Goal: Task Accomplishment & Management: Manage account settings

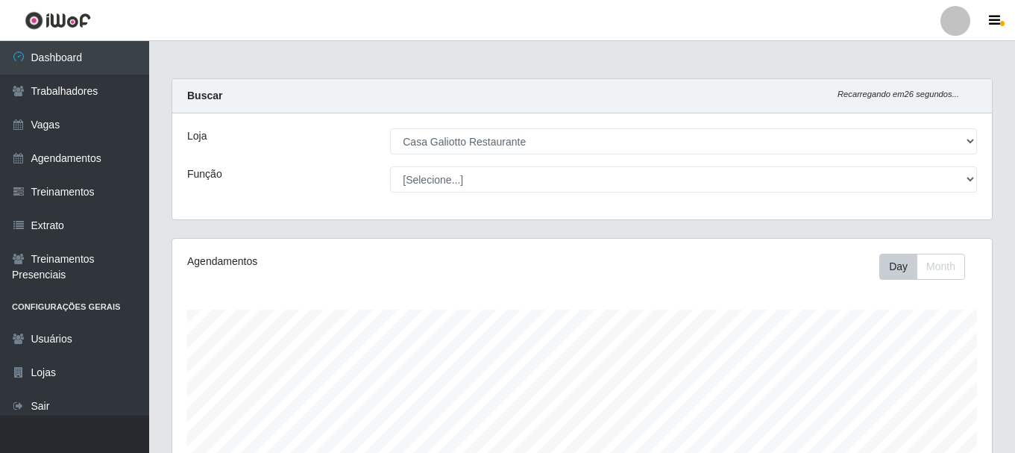
select select "279"
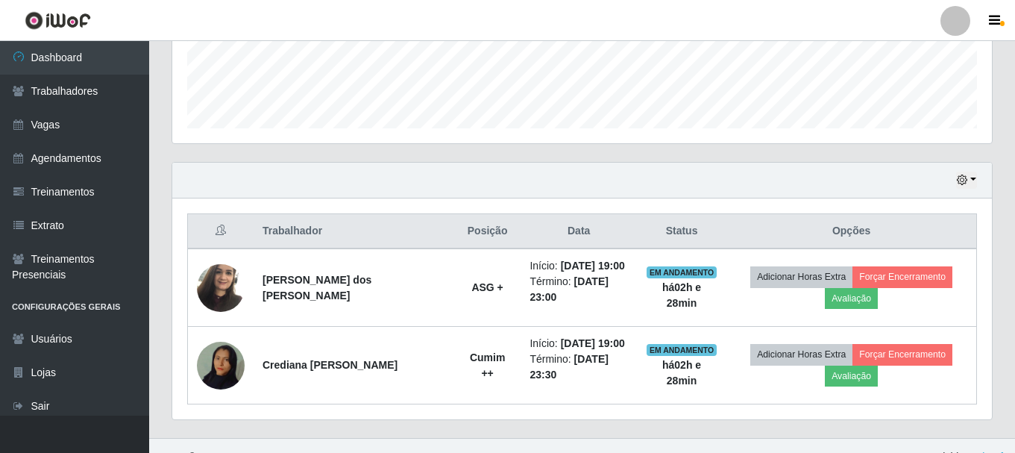
click at [976, 186] on button "button" at bounding box center [966, 180] width 21 height 17
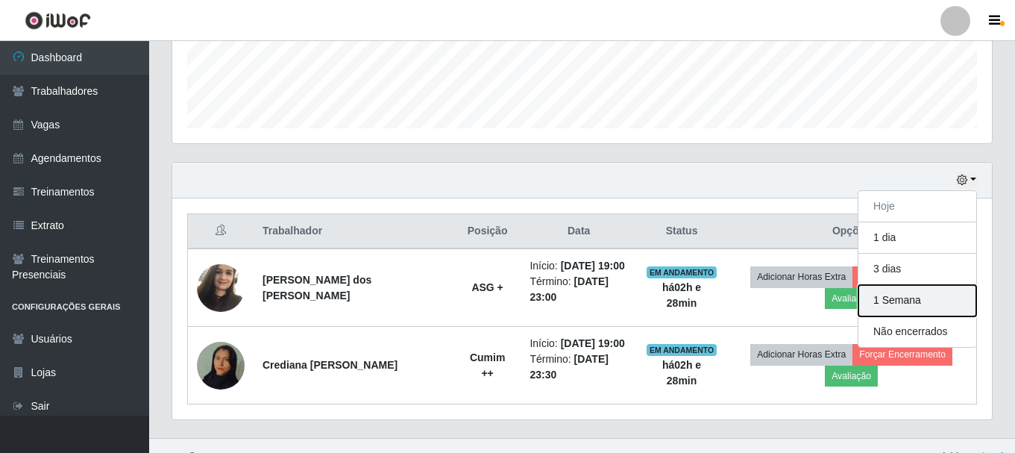
click at [896, 302] on button "1 Semana" at bounding box center [918, 300] width 118 height 31
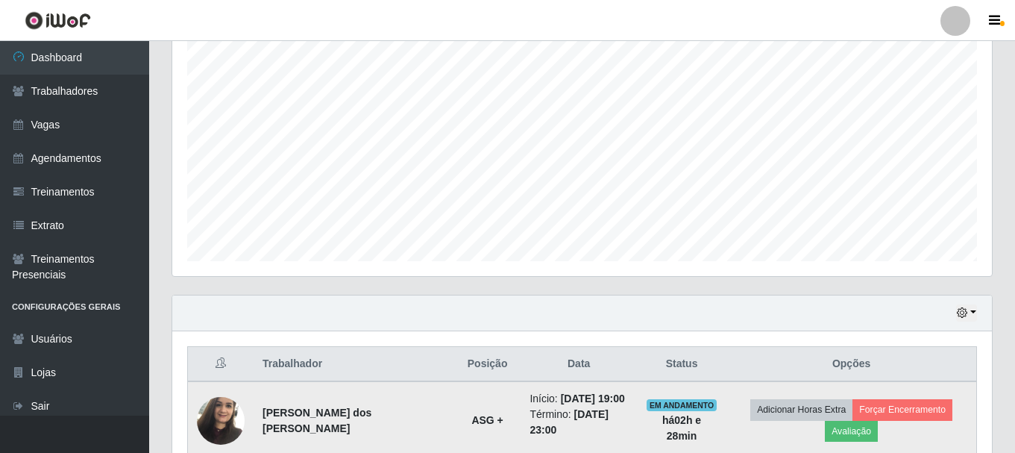
scroll to position [405, 0]
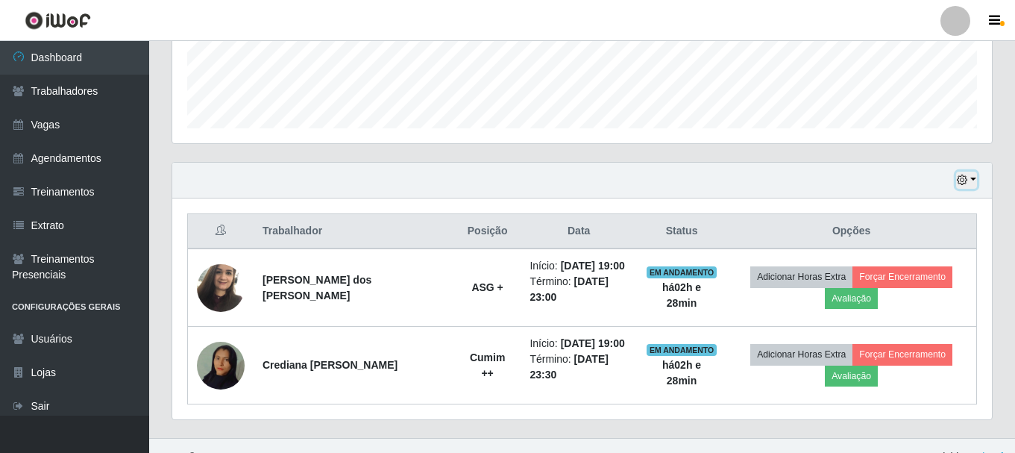
click at [960, 185] on icon "button" at bounding box center [962, 180] width 10 height 10
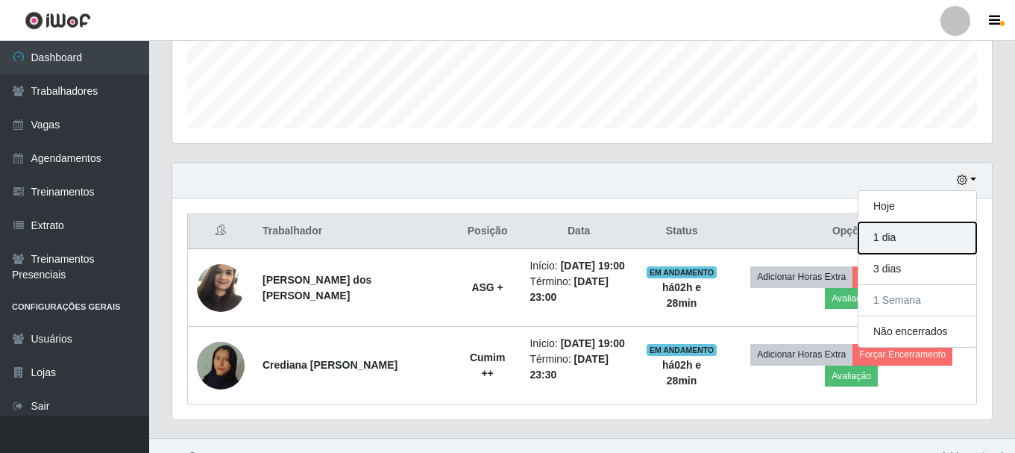
click at [909, 245] on button "1 dia" at bounding box center [918, 237] width 118 height 31
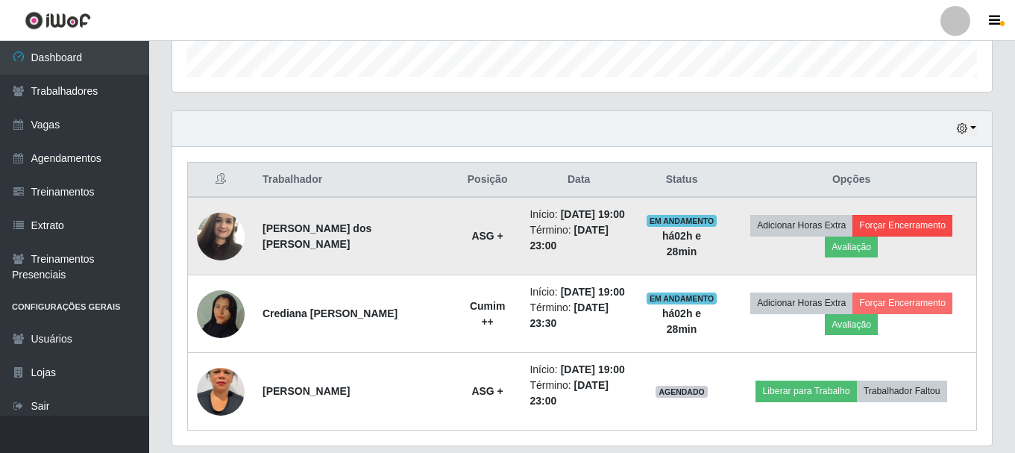
scroll to position [471, 0]
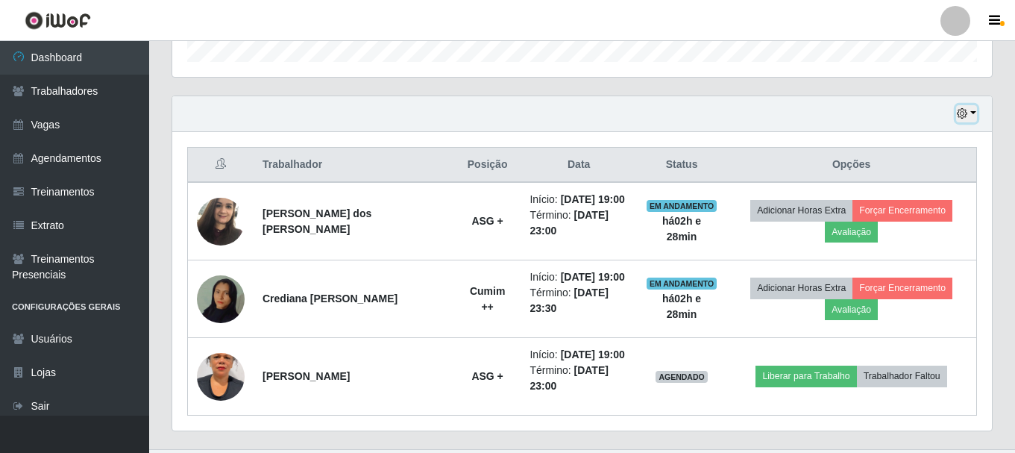
click at [972, 110] on button "button" at bounding box center [966, 113] width 21 height 17
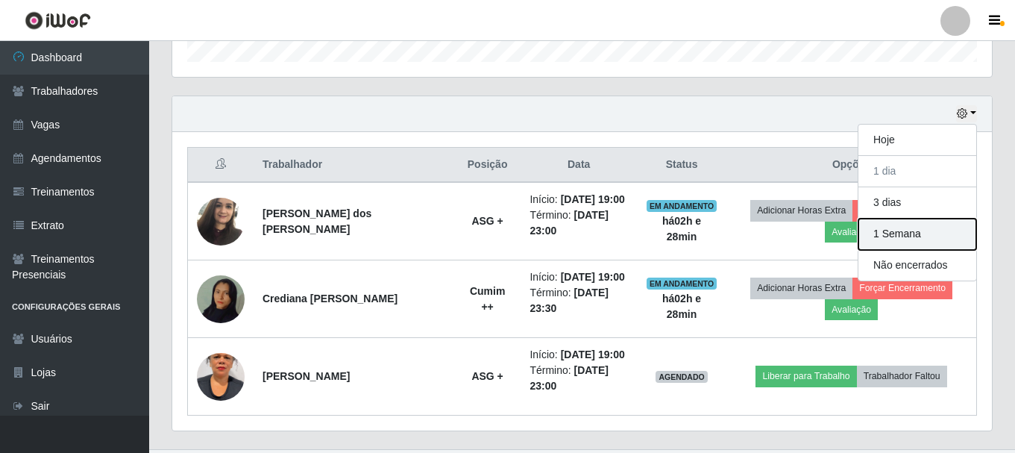
click at [923, 230] on button "1 Semana" at bounding box center [918, 234] width 118 height 31
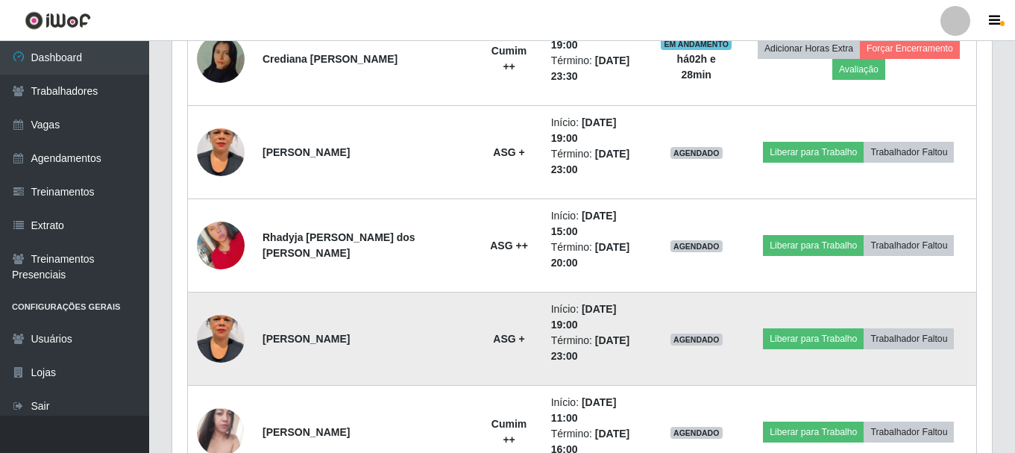
scroll to position [770, 0]
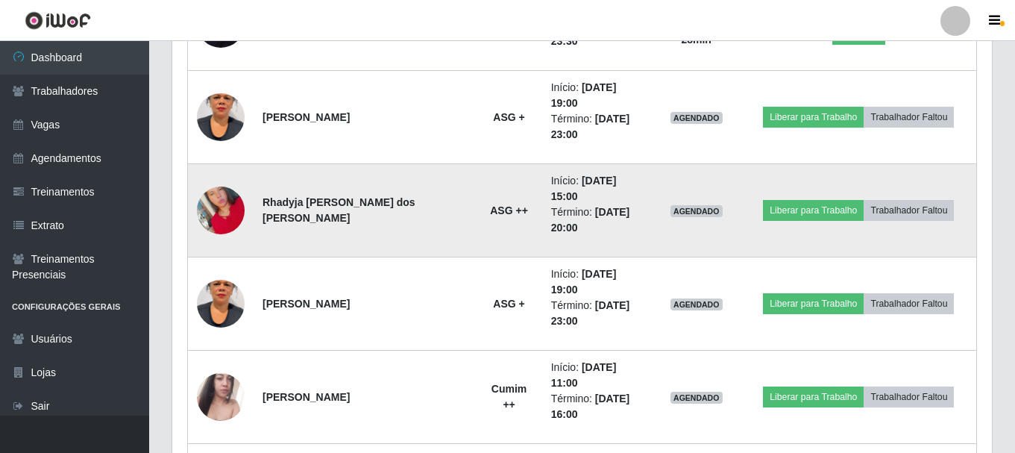
click at [226, 210] on img at bounding box center [221, 210] width 48 height 85
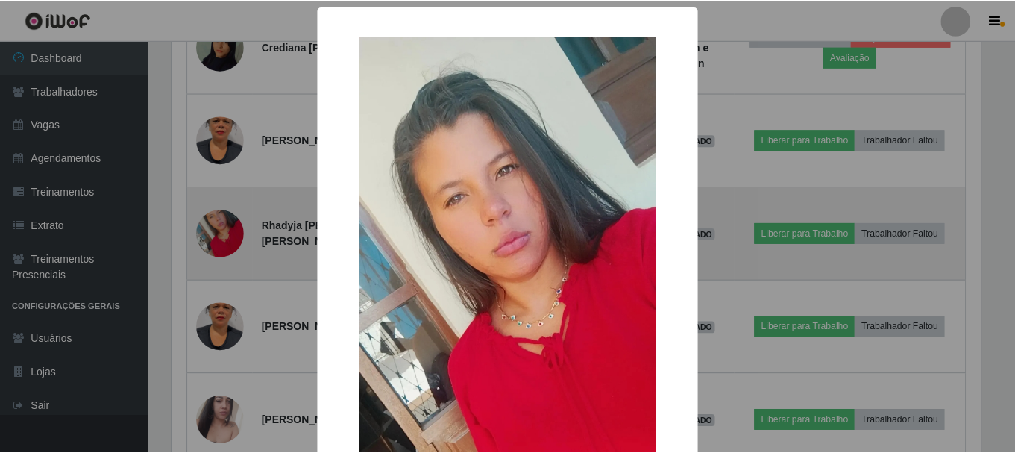
scroll to position [310, 812]
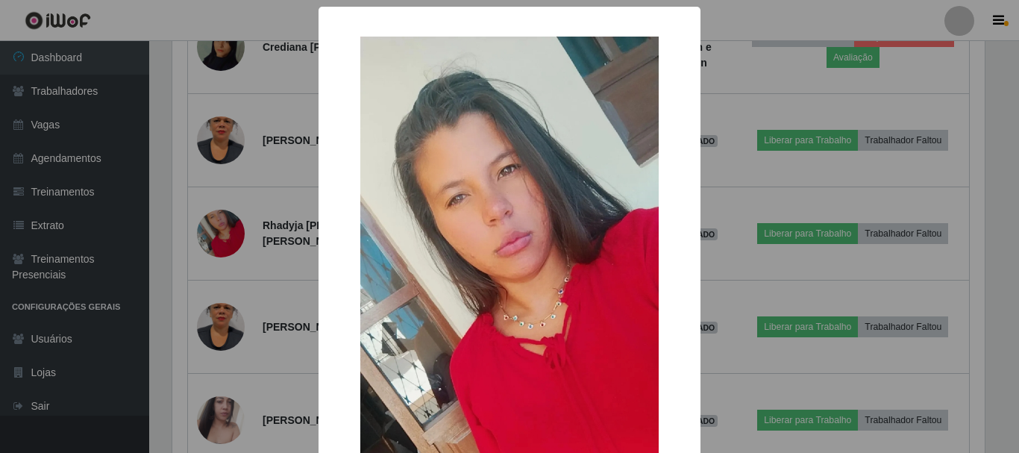
click at [718, 216] on div "× OK Cancel" at bounding box center [509, 226] width 1019 height 453
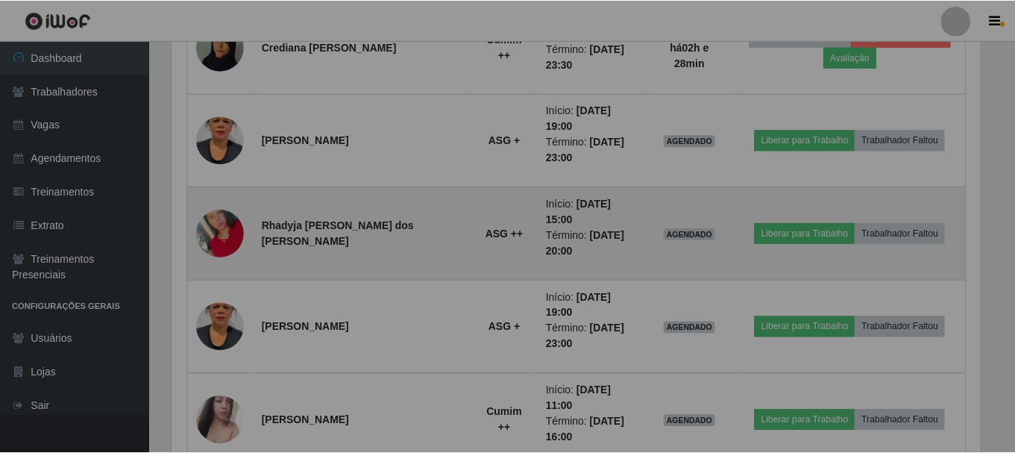
scroll to position [310, 820]
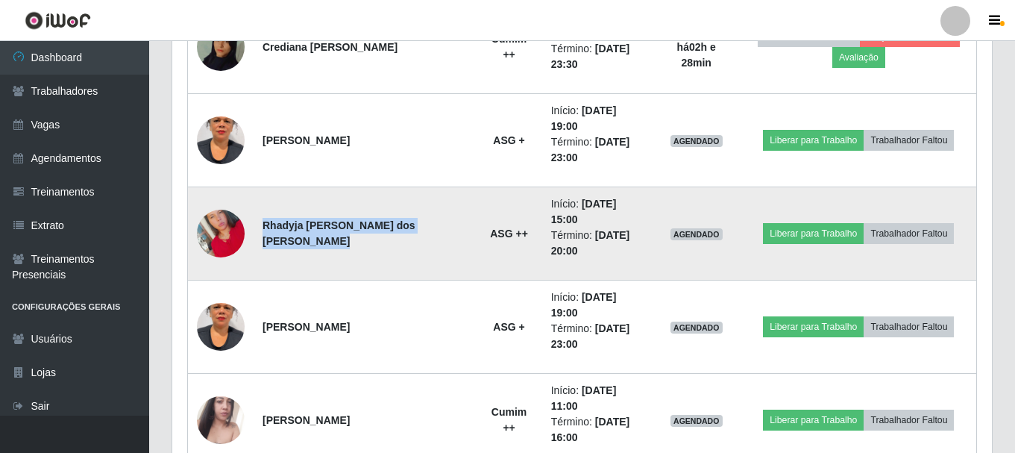
drag, startPoint x: 264, startPoint y: 220, endPoint x: 354, endPoint y: 233, distance: 91.2
click at [355, 234] on td "Rhadyja [PERSON_NAME] dos [PERSON_NAME]" at bounding box center [365, 233] width 222 height 93
copy strong "Rhadyja [PERSON_NAME] dos [PERSON_NAME]"
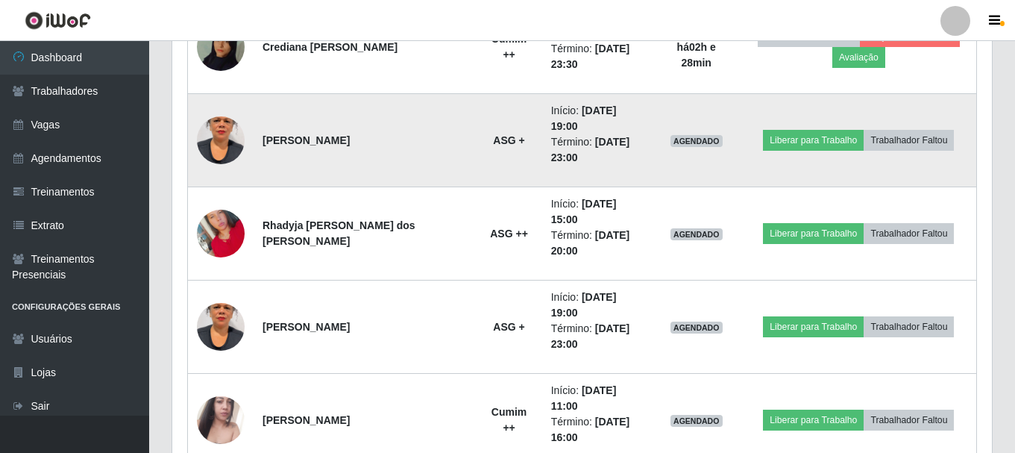
click at [489, 181] on td "ASG +" at bounding box center [509, 140] width 66 height 93
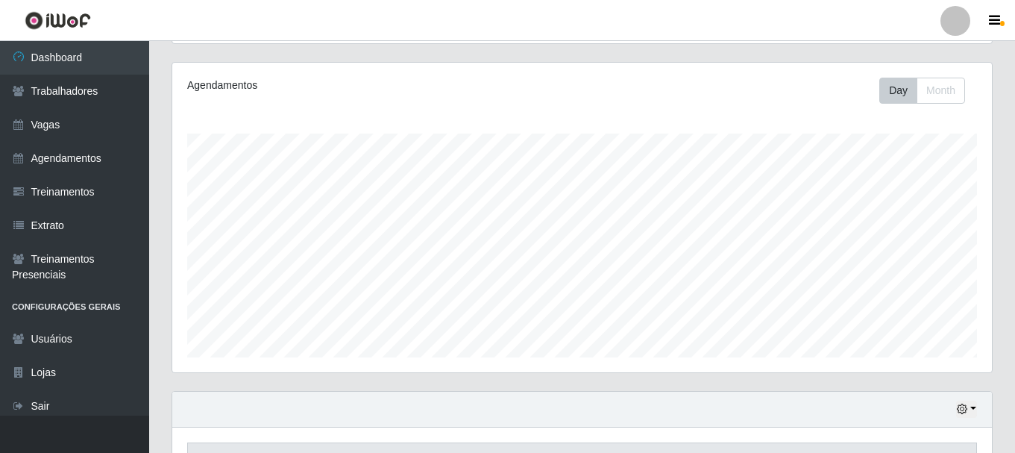
scroll to position [150, 0]
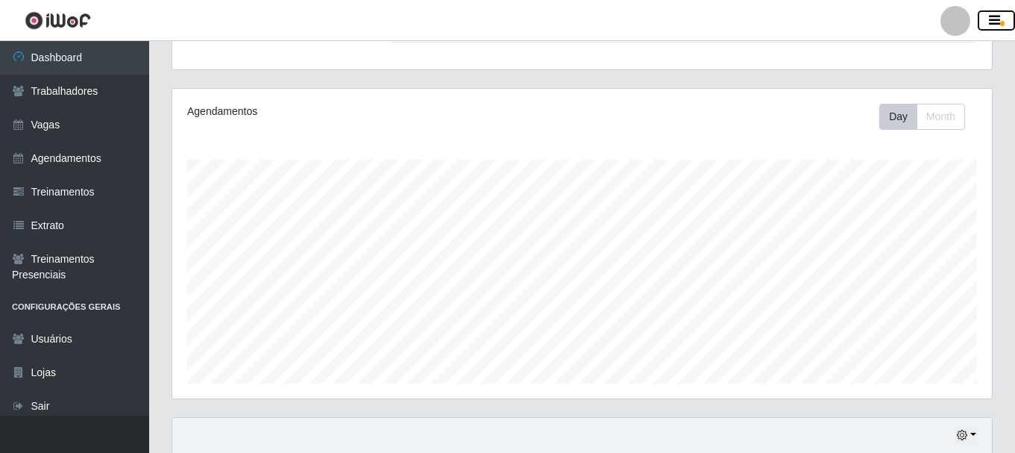
click at [989, 19] on icon "button" at bounding box center [994, 20] width 11 height 13
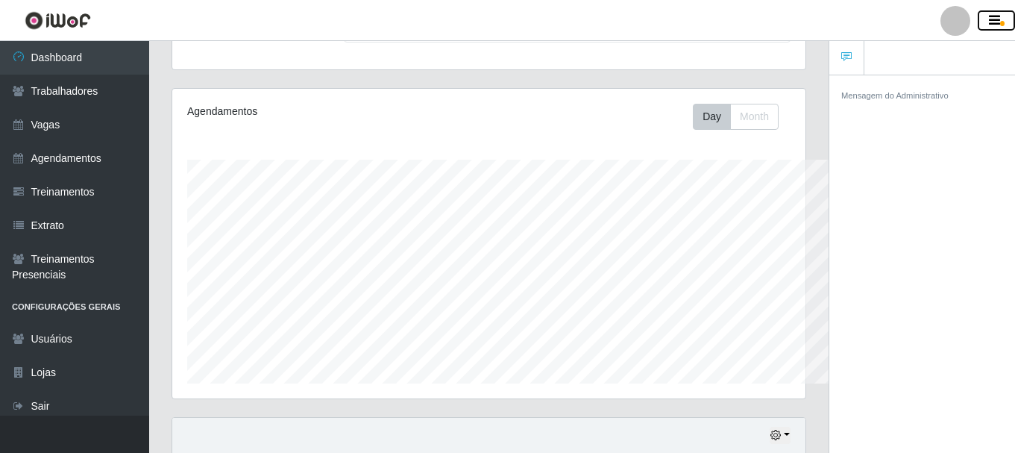
scroll to position [745681, 745356]
click at [1003, 20] on button "button" at bounding box center [996, 20] width 37 height 21
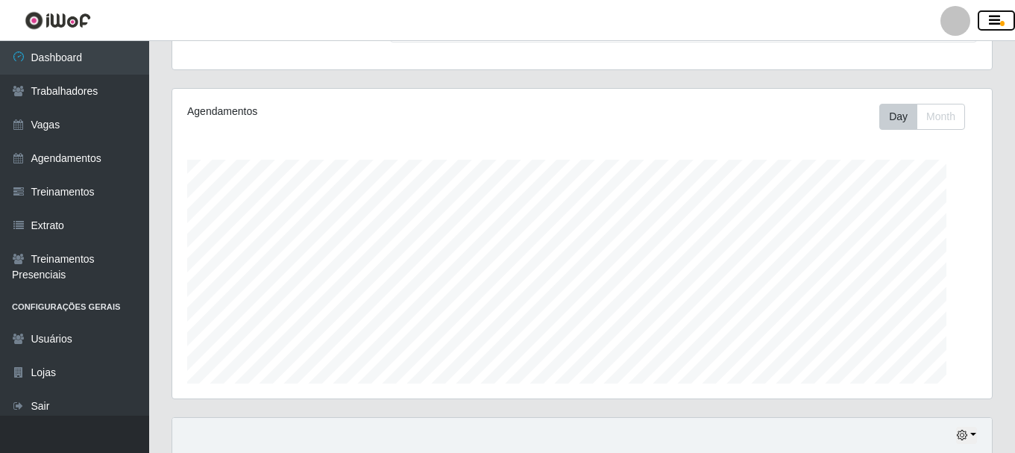
scroll to position [310, 820]
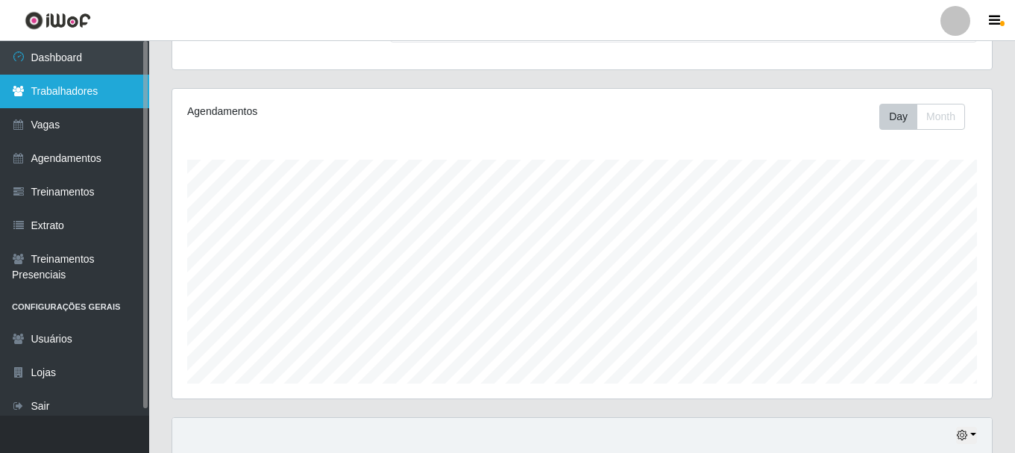
click at [93, 98] on link "Trabalhadores" at bounding box center [74, 92] width 149 height 34
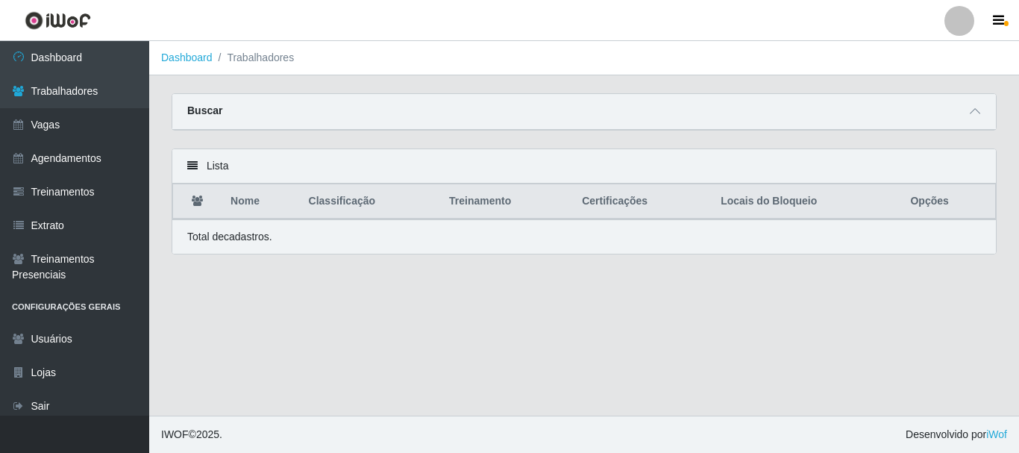
click at [205, 110] on strong "Buscar" at bounding box center [204, 110] width 35 height 12
click at [266, 110] on div "Buscar" at bounding box center [584, 112] width 824 height 36
click at [204, 107] on strong "Buscar" at bounding box center [204, 110] width 35 height 12
click at [274, 59] on li "Trabalhadores" at bounding box center [254, 58] width 82 height 16
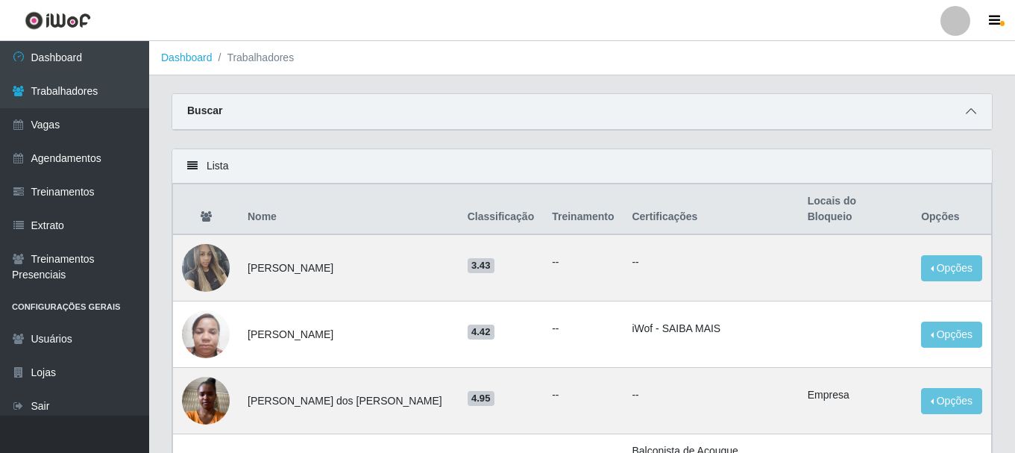
click at [971, 113] on icon at bounding box center [971, 111] width 10 height 10
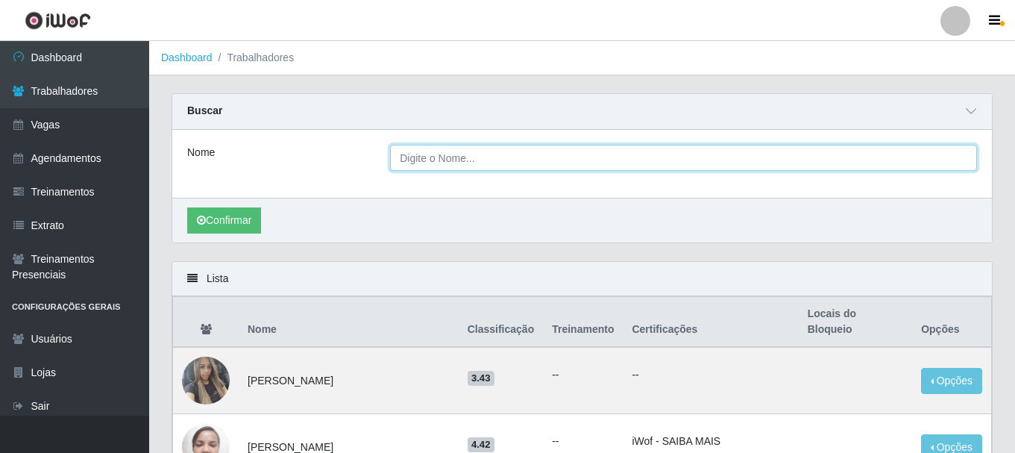
click at [444, 163] on input "Nome" at bounding box center [683, 158] width 587 height 26
paste input "Rhadyja [PERSON_NAME] dos [PERSON_NAME]"
type input "Rhadyja [PERSON_NAME] dos [PERSON_NAME]"
click at [187, 207] on button "Confirmar" at bounding box center [224, 220] width 74 height 26
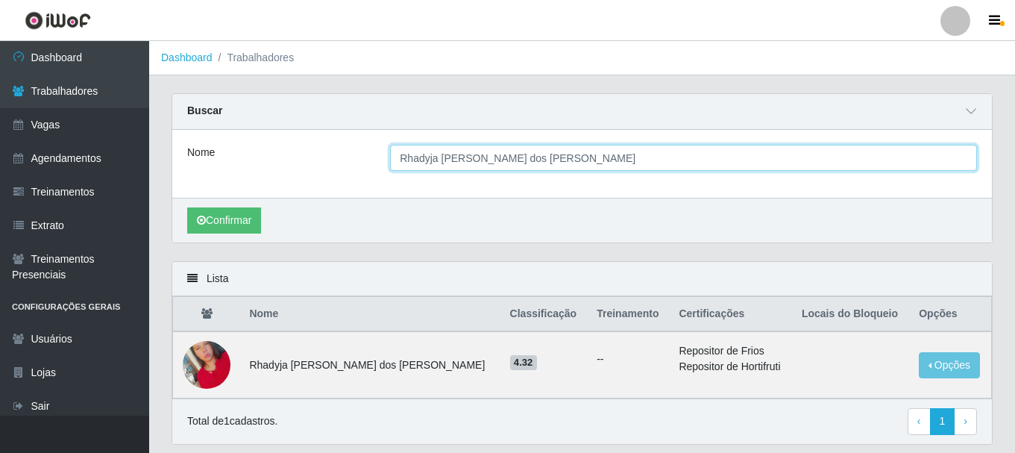
click at [610, 159] on input "Rhadyja [PERSON_NAME] dos [PERSON_NAME]" at bounding box center [683, 158] width 587 height 26
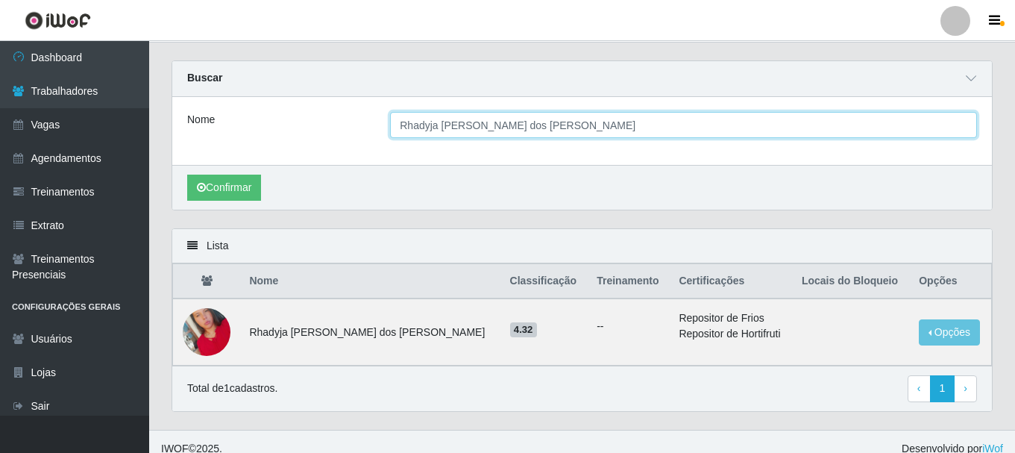
scroll to position [48, 0]
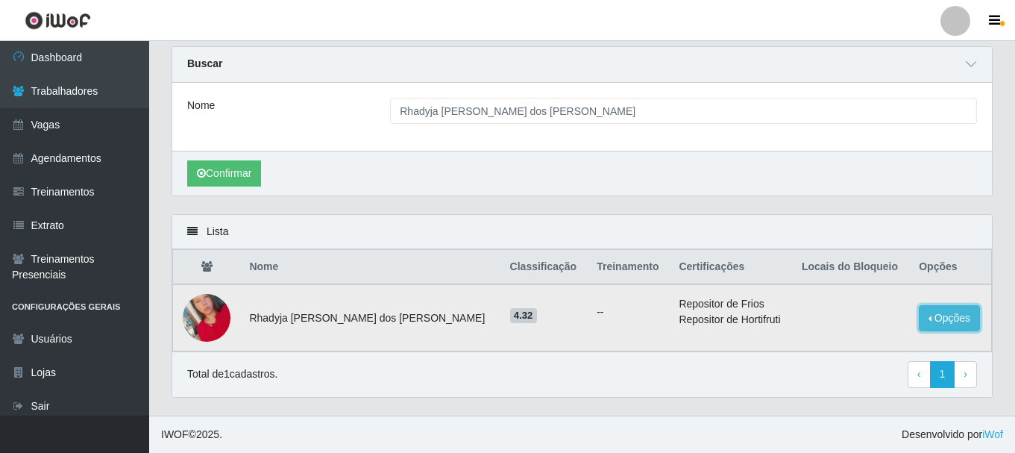
click at [940, 322] on button "Opções" at bounding box center [949, 318] width 61 height 26
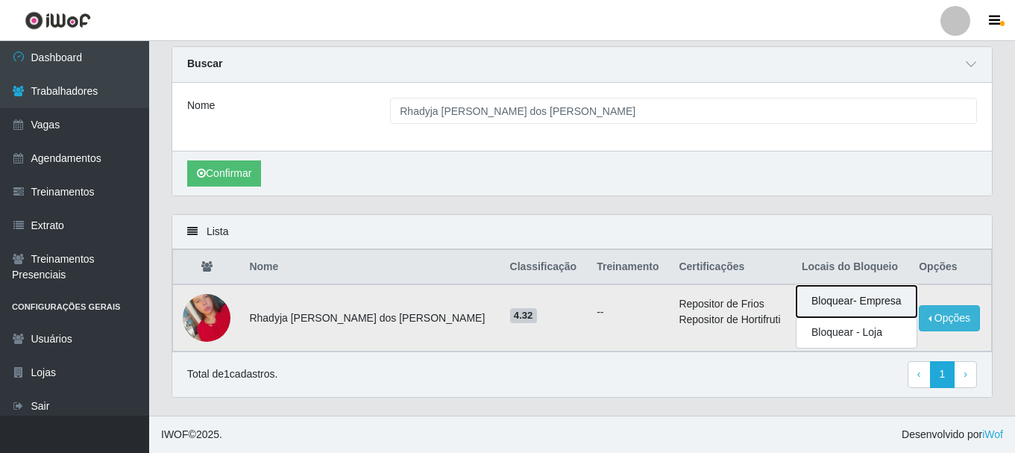
click at [870, 309] on button "Bloquear - Empresa" at bounding box center [857, 301] width 120 height 31
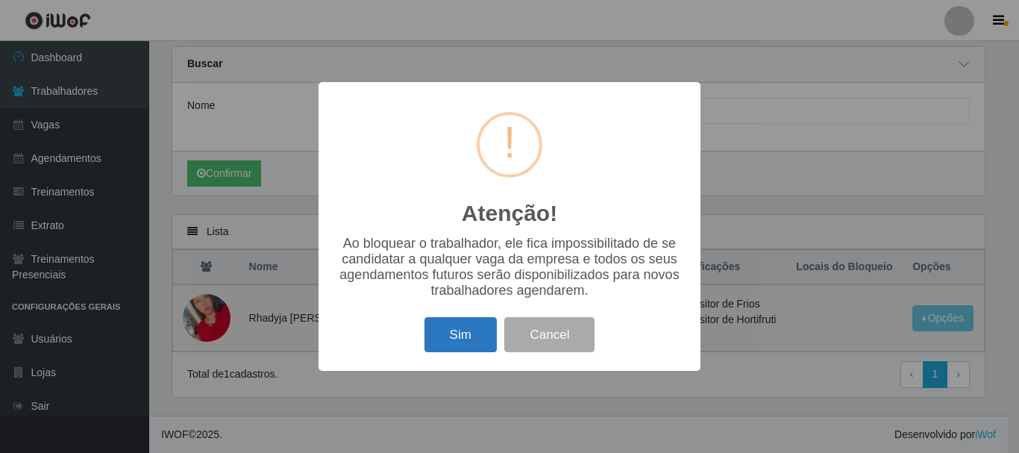
click at [464, 332] on button "Sim" at bounding box center [460, 334] width 72 height 35
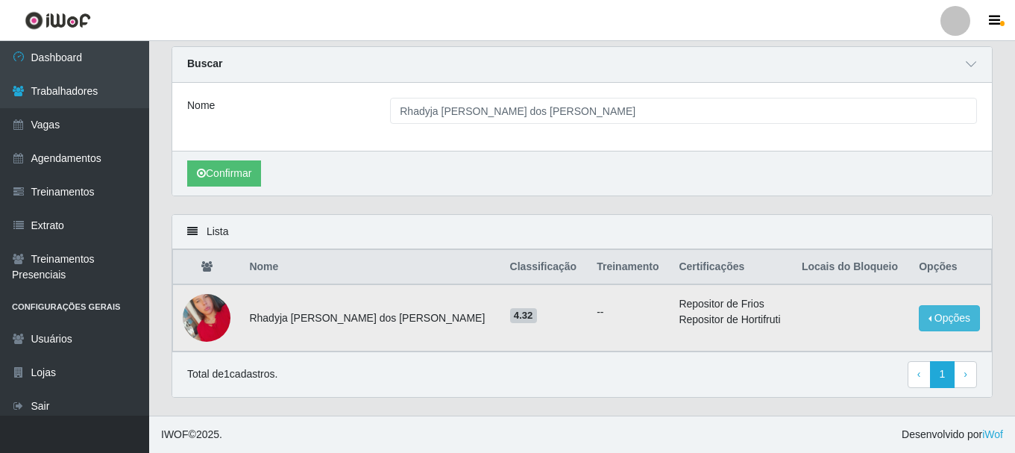
scroll to position [0, 0]
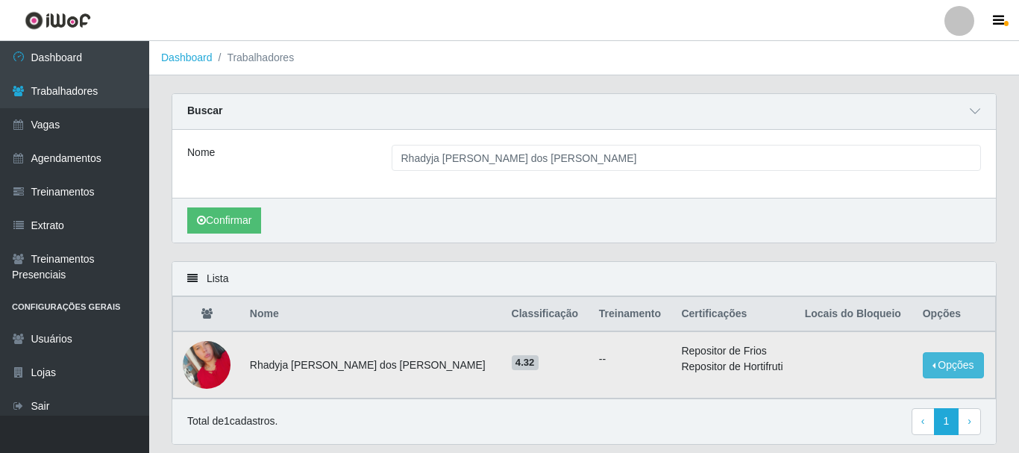
click at [941, 322] on th "Opções" at bounding box center [955, 314] width 82 height 35
click at [928, 363] on button "Opções" at bounding box center [949, 365] width 61 height 26
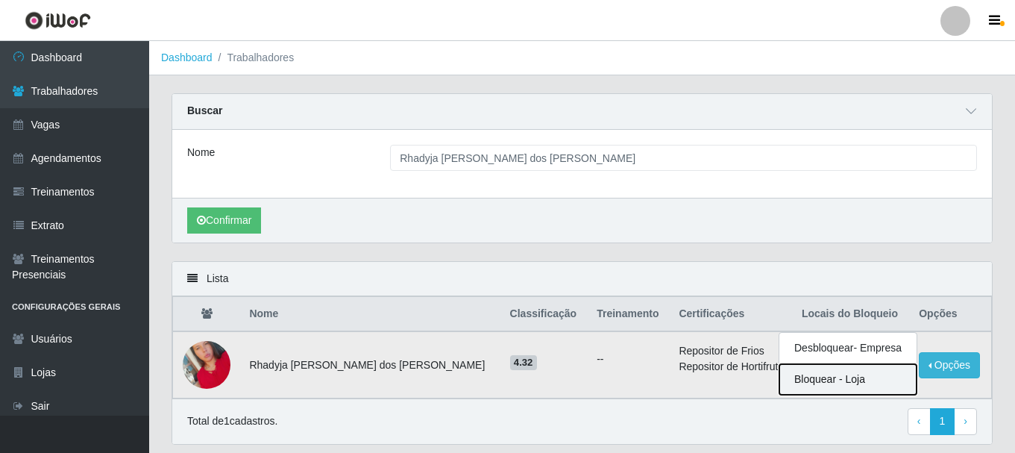
click at [806, 389] on button "Bloquear - Loja" at bounding box center [848, 379] width 137 height 31
click at [929, 370] on button "Opções" at bounding box center [949, 365] width 61 height 26
click at [828, 384] on button "Bloquear - Loja" at bounding box center [848, 379] width 137 height 31
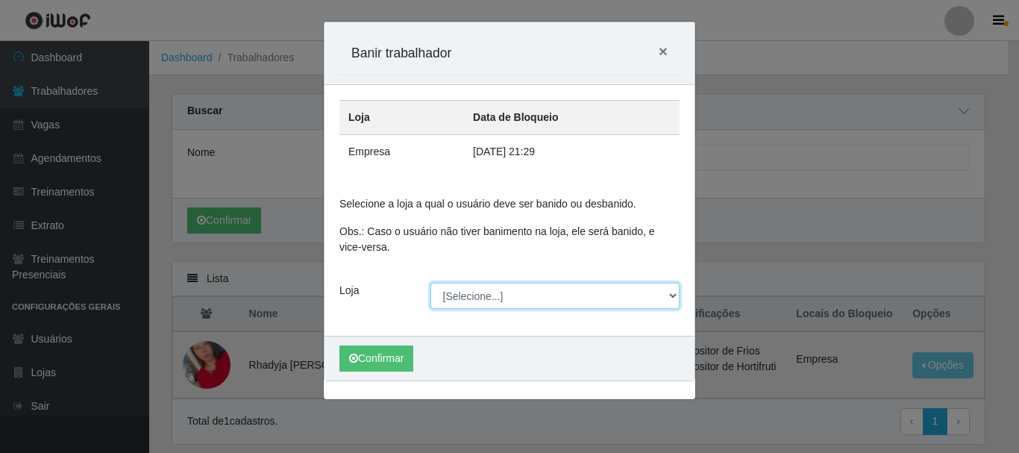
click at [630, 290] on select "[Selecione...] [GEOGRAPHIC_DATA]" at bounding box center [555, 296] width 250 height 26
select select "279"
click at [430, 283] on select "[Selecione...] [GEOGRAPHIC_DATA]" at bounding box center [555, 296] width 250 height 26
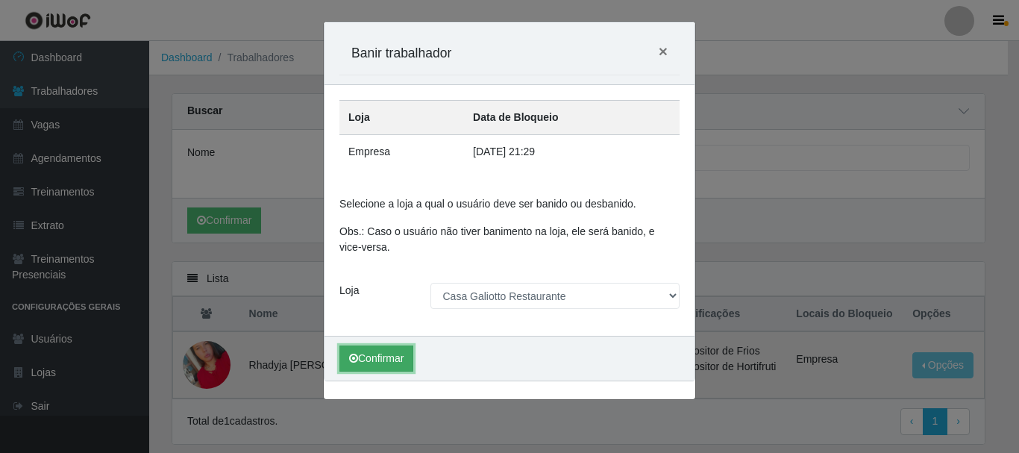
click at [392, 355] on button "Confirmar" at bounding box center [376, 358] width 74 height 26
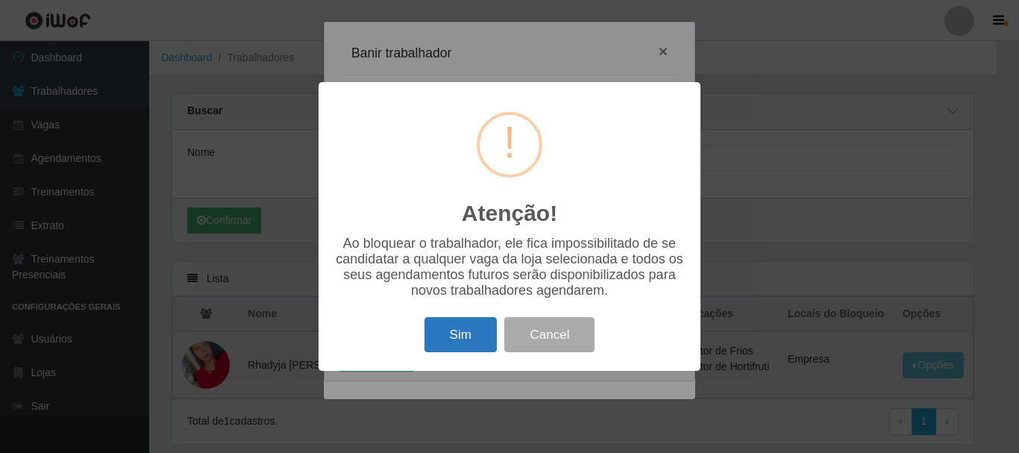
click at [468, 342] on button "Sim" at bounding box center [460, 334] width 72 height 35
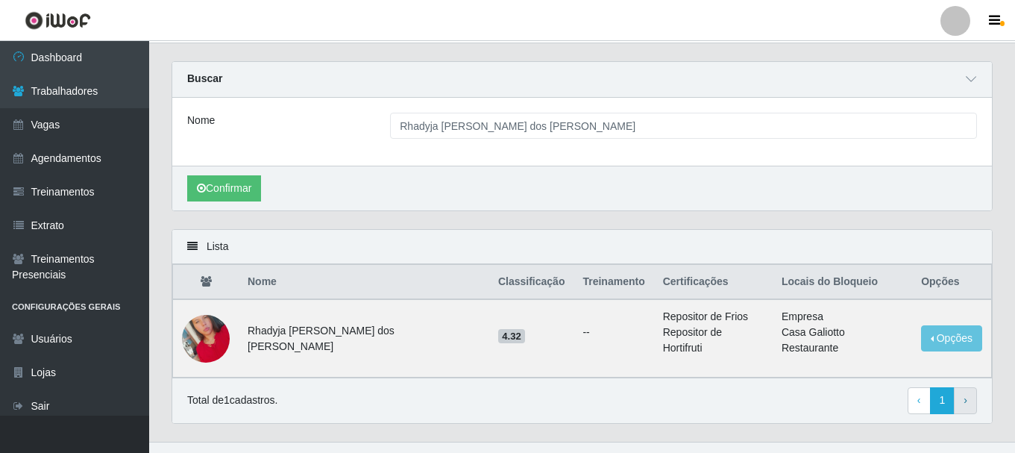
scroll to position [48, 0]
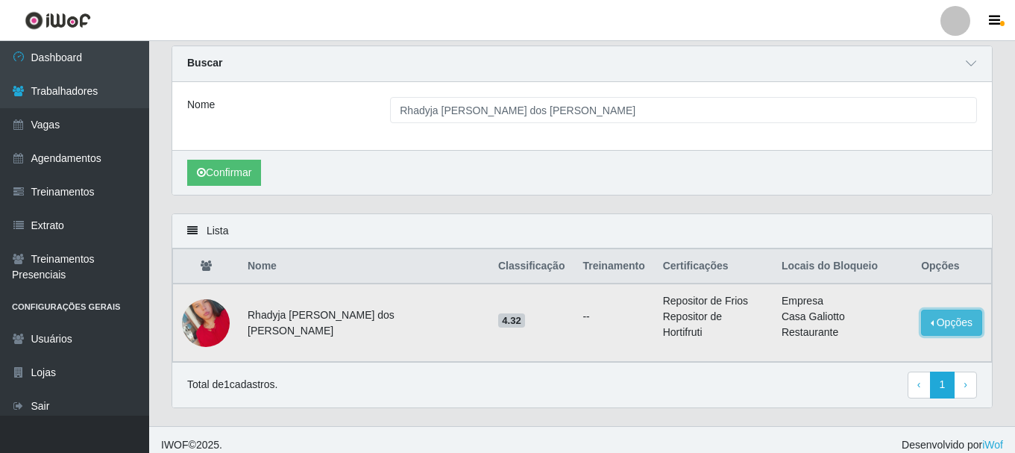
click at [960, 318] on button "Opções" at bounding box center [951, 323] width 61 height 26
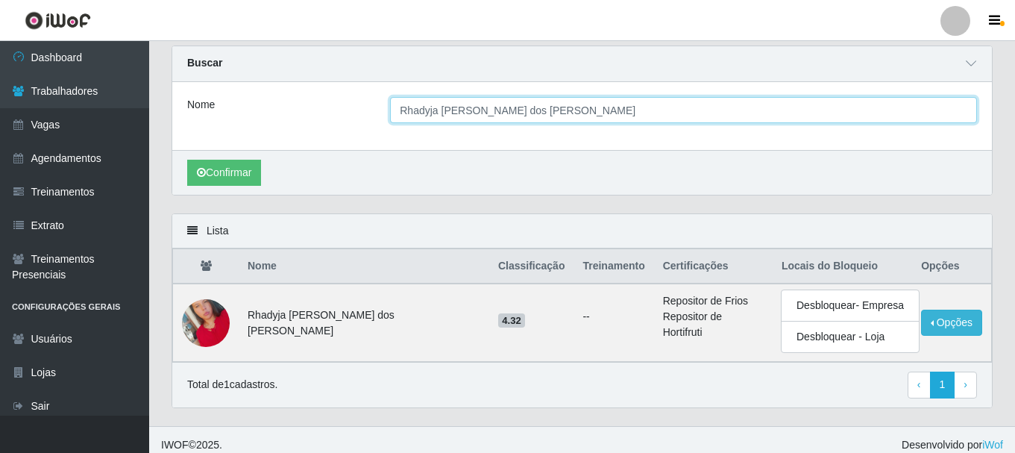
click at [637, 116] on input "Rhadyja [PERSON_NAME] dos [PERSON_NAME]" at bounding box center [683, 110] width 587 height 26
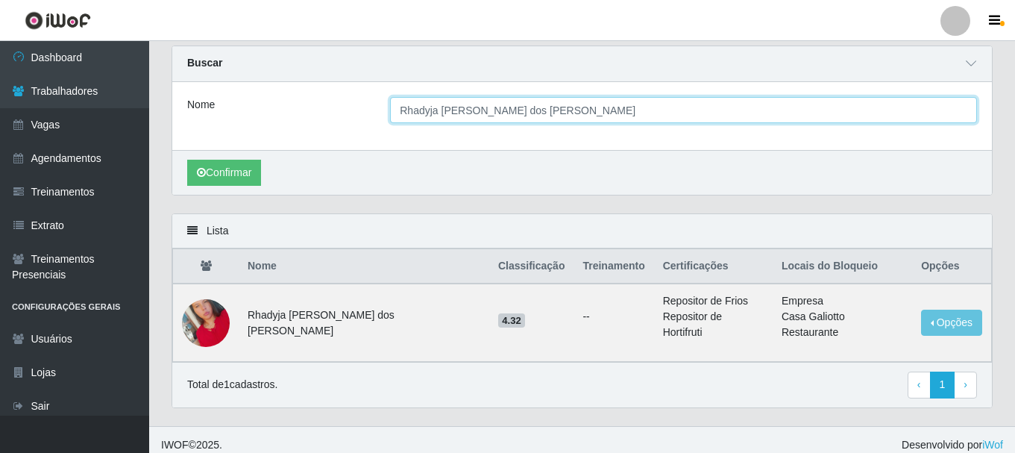
click at [637, 116] on input "Rhadyja [PERSON_NAME] dos [PERSON_NAME]" at bounding box center [683, 110] width 587 height 26
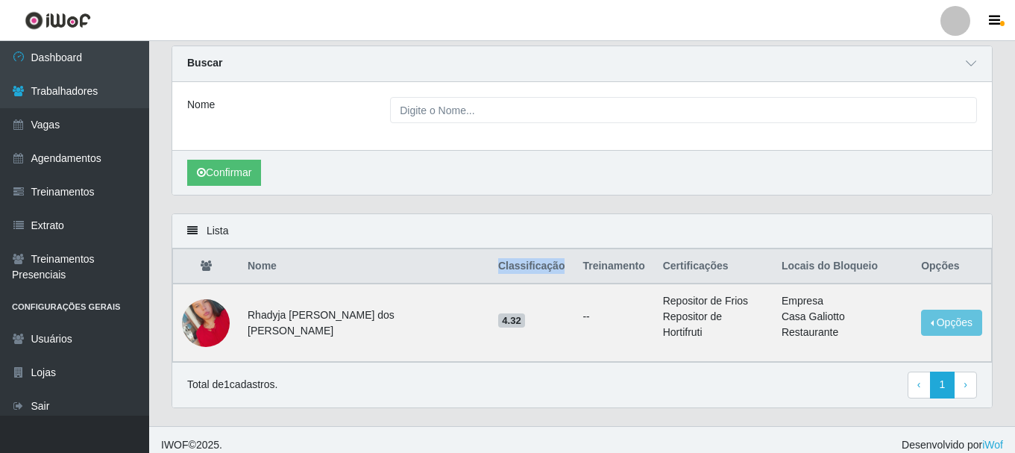
drag, startPoint x: 462, startPoint y: 266, endPoint x: 527, endPoint y: 263, distance: 65.7
click at [532, 263] on th "Classificação" at bounding box center [531, 266] width 85 height 35
copy th "Classificação"
click at [502, 231] on div "Lista" at bounding box center [582, 231] width 820 height 34
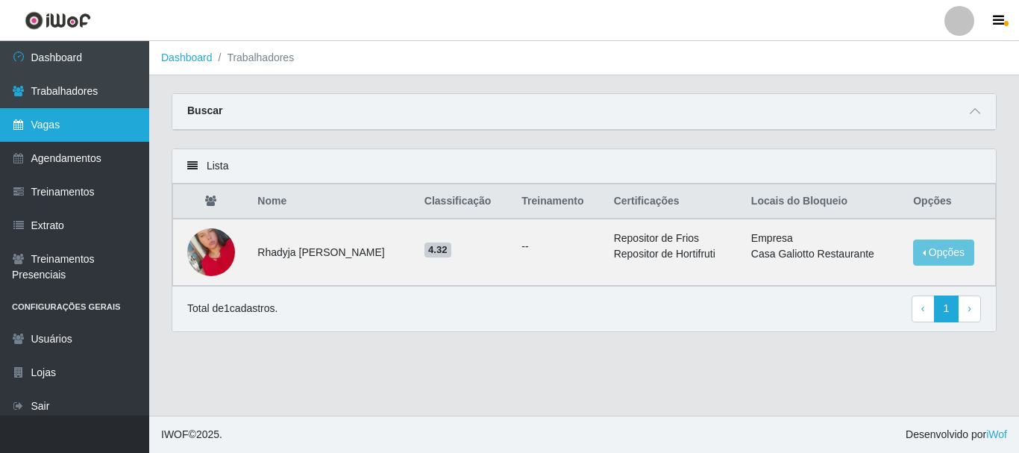
click at [78, 119] on link "Vagas" at bounding box center [74, 125] width 149 height 34
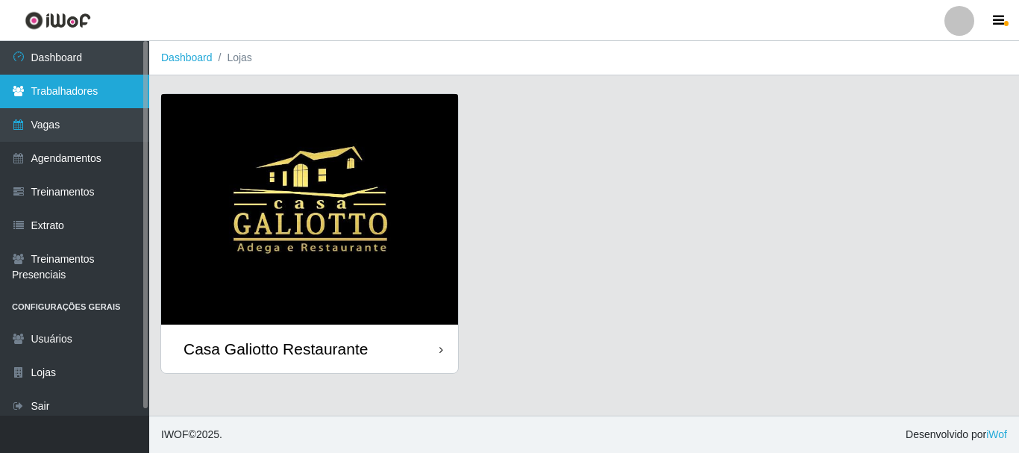
click at [81, 93] on link "Trabalhadores" at bounding box center [74, 92] width 149 height 34
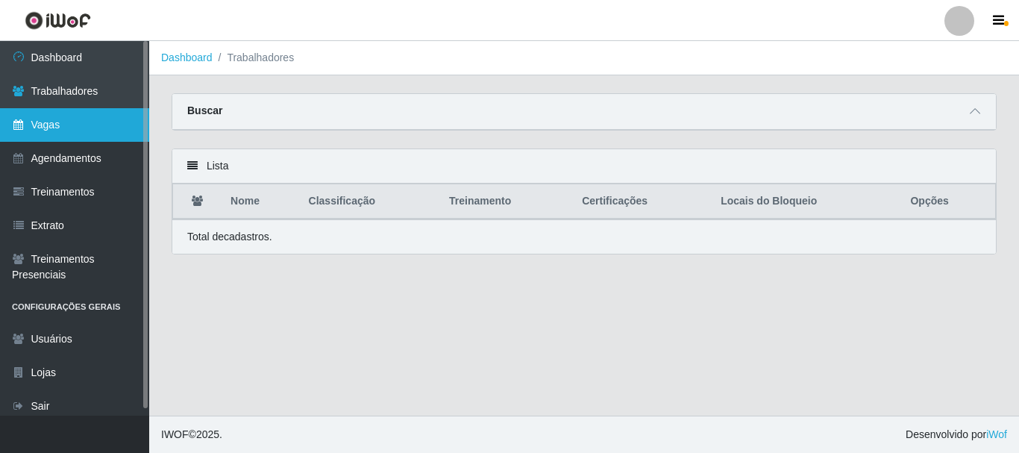
click at [63, 128] on link "Vagas" at bounding box center [74, 125] width 149 height 34
